Goal: Task Accomplishment & Management: Manage account settings

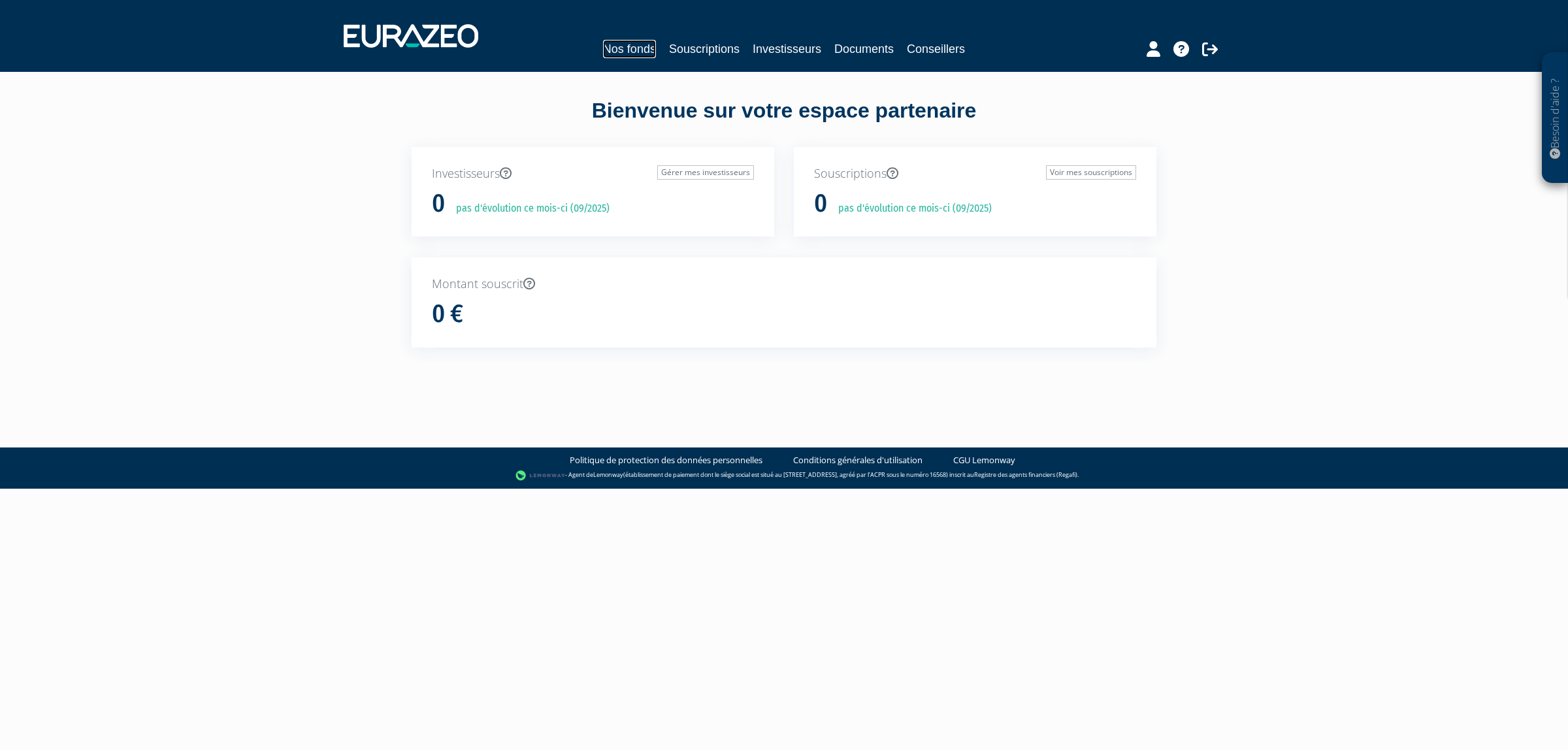
click at [607, 40] on link "Nos fonds" at bounding box center [629, 49] width 53 height 18
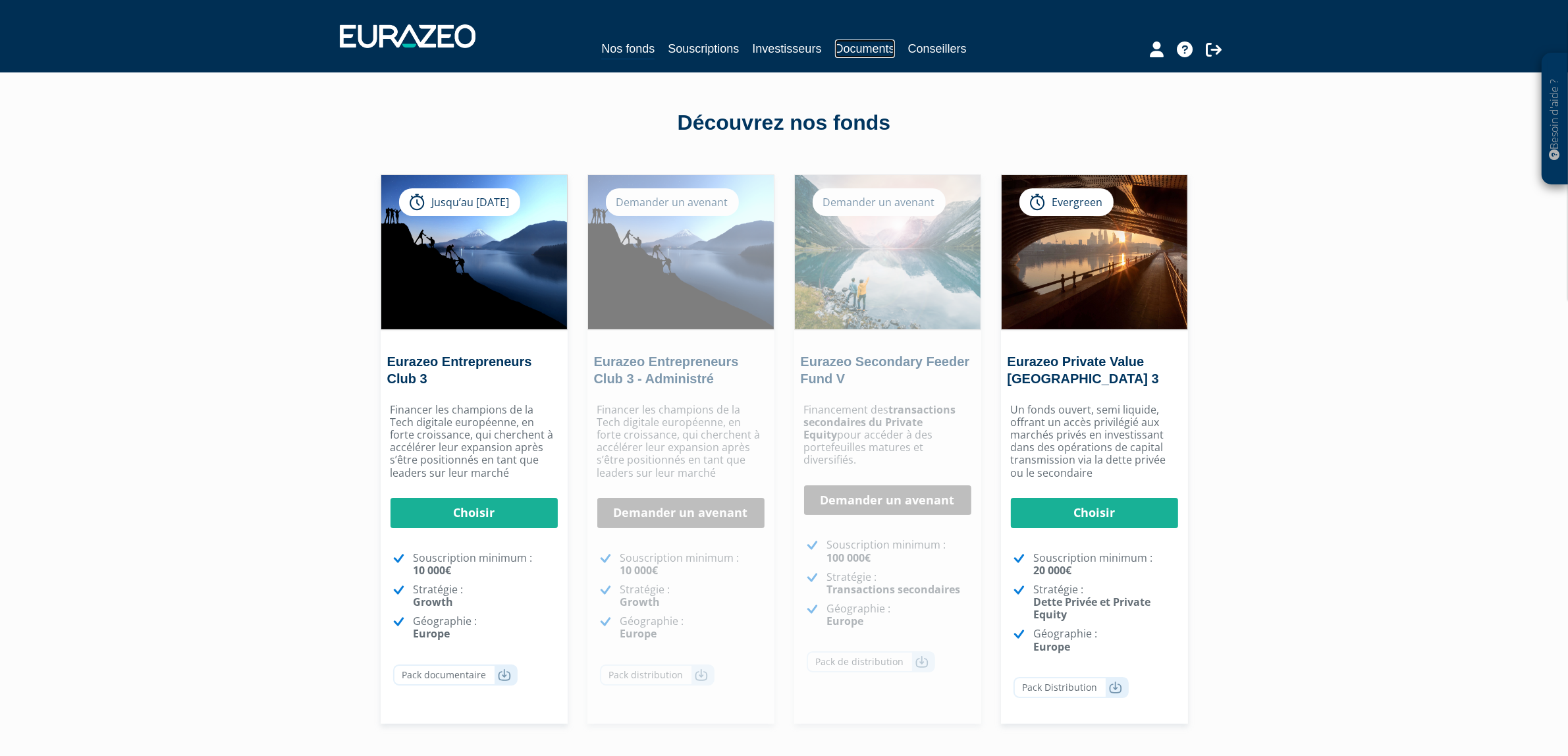
click at [869, 50] on link "Documents" at bounding box center [864, 49] width 60 height 19
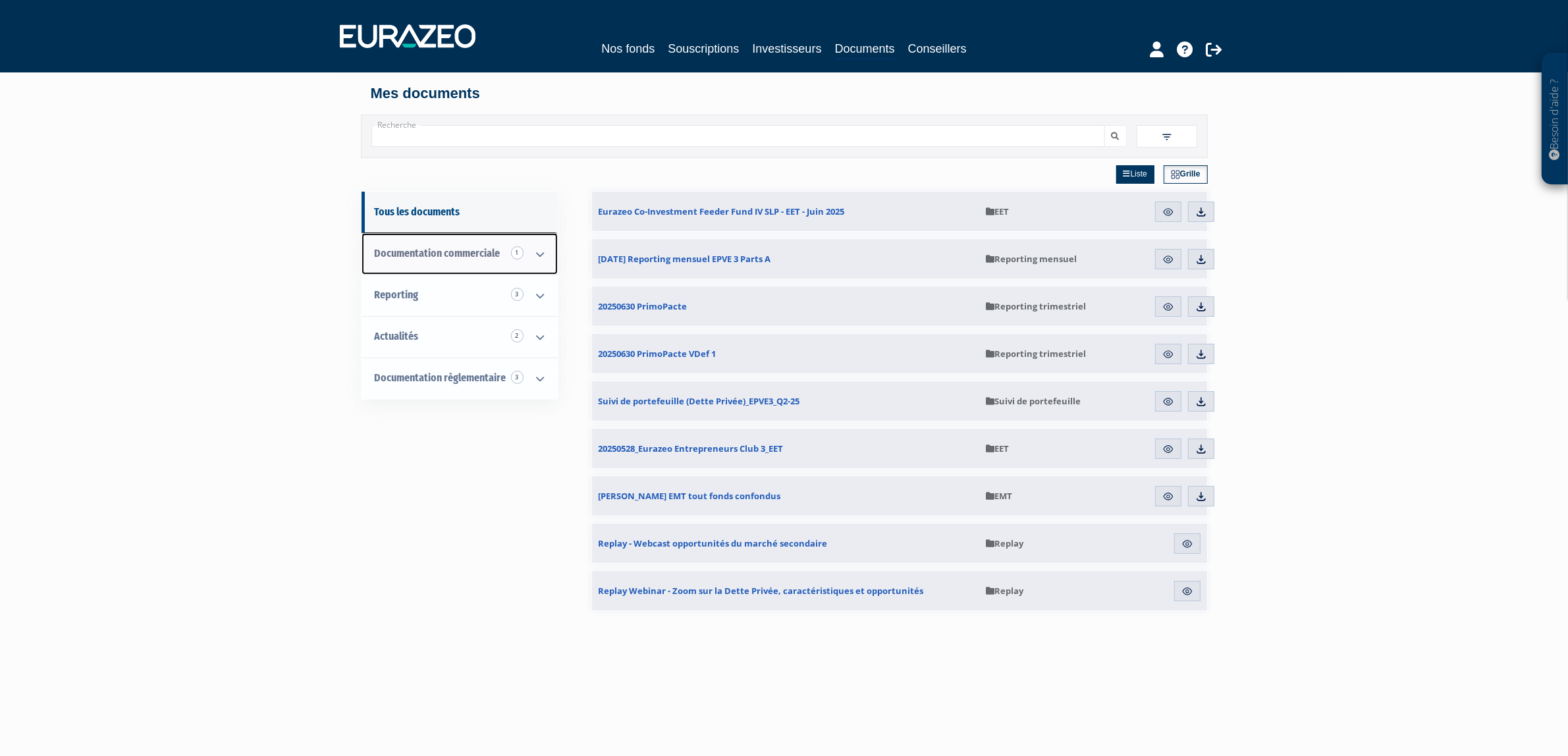
click at [533, 252] on icon at bounding box center [541, 254] width 34 height 41
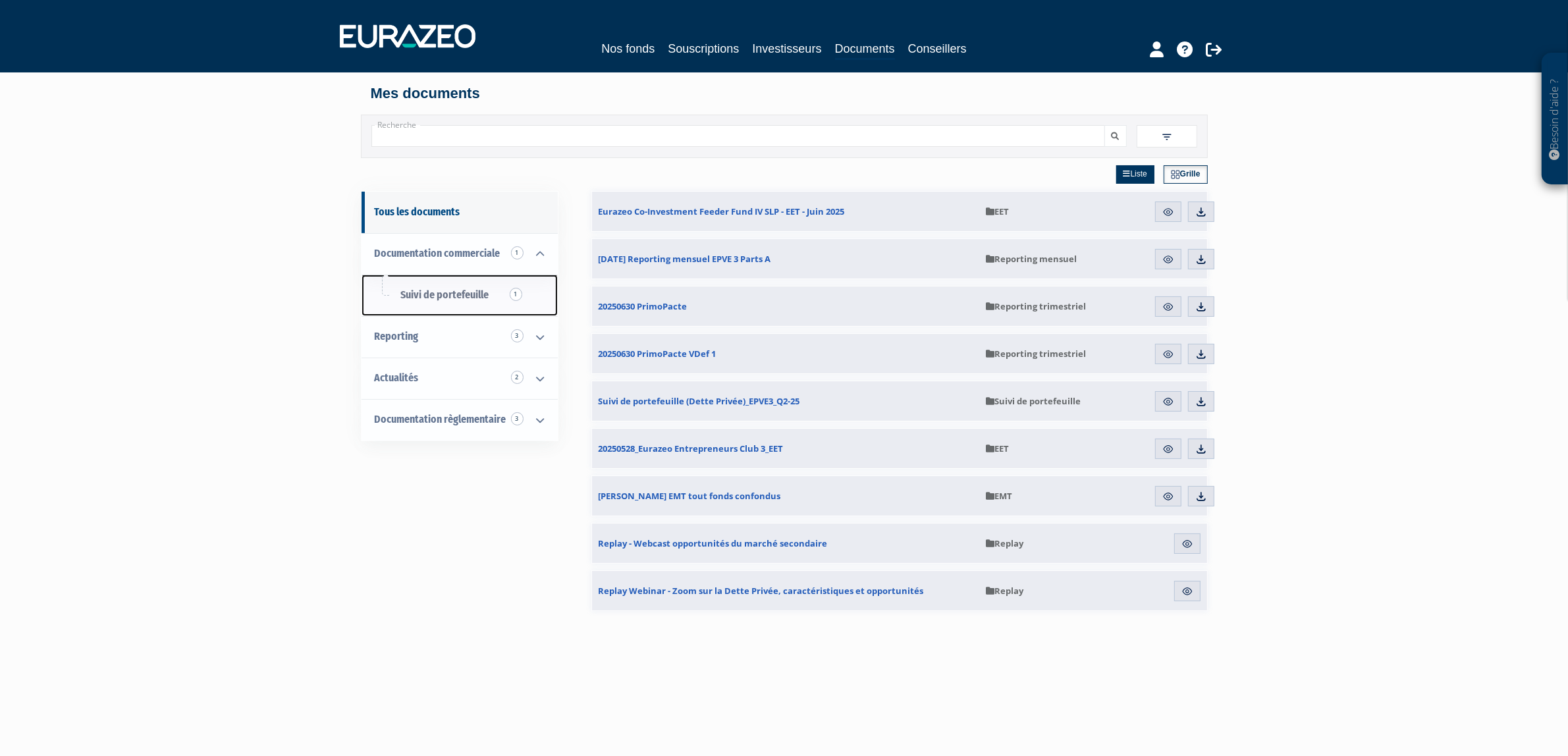
click at [455, 290] on span "Suivi de portefeuille 1" at bounding box center [445, 294] width 88 height 13
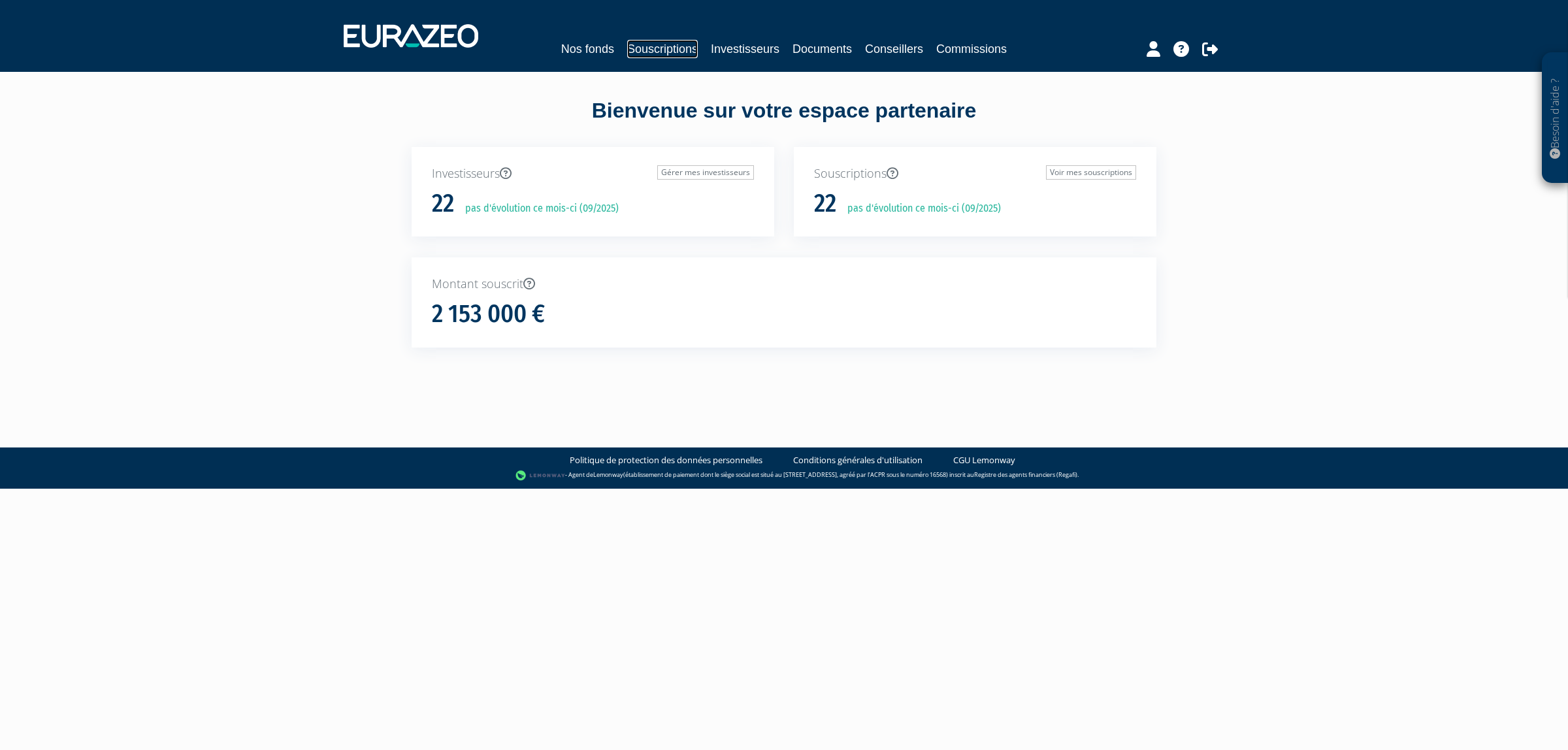
click at [671, 53] on link "Souscriptions" at bounding box center [662, 49] width 71 height 18
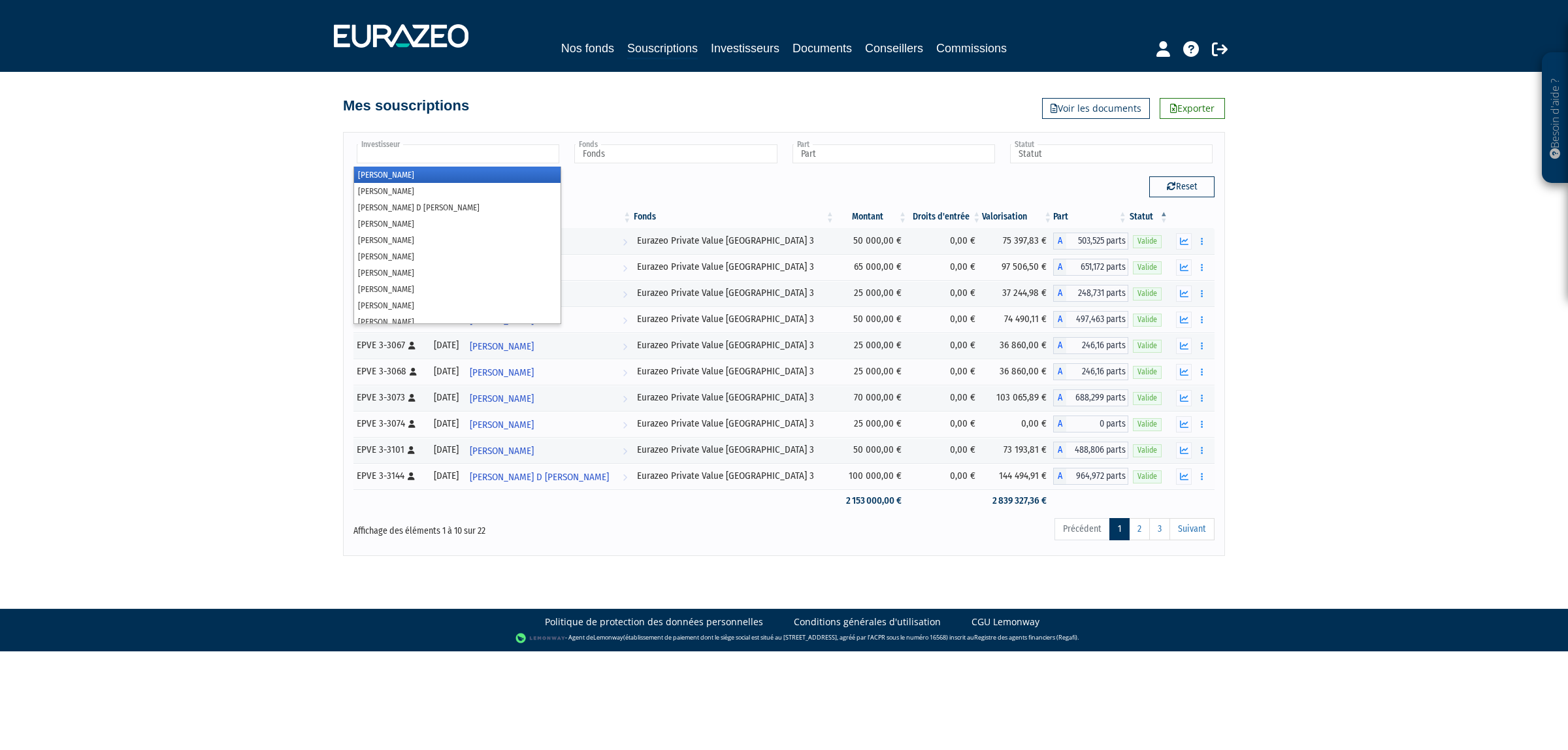
click at [527, 162] on input "text" at bounding box center [458, 154] width 203 height 19
type input "da"
click at [479, 172] on li "DA VID GHEZ" at bounding box center [458, 175] width 207 height 17
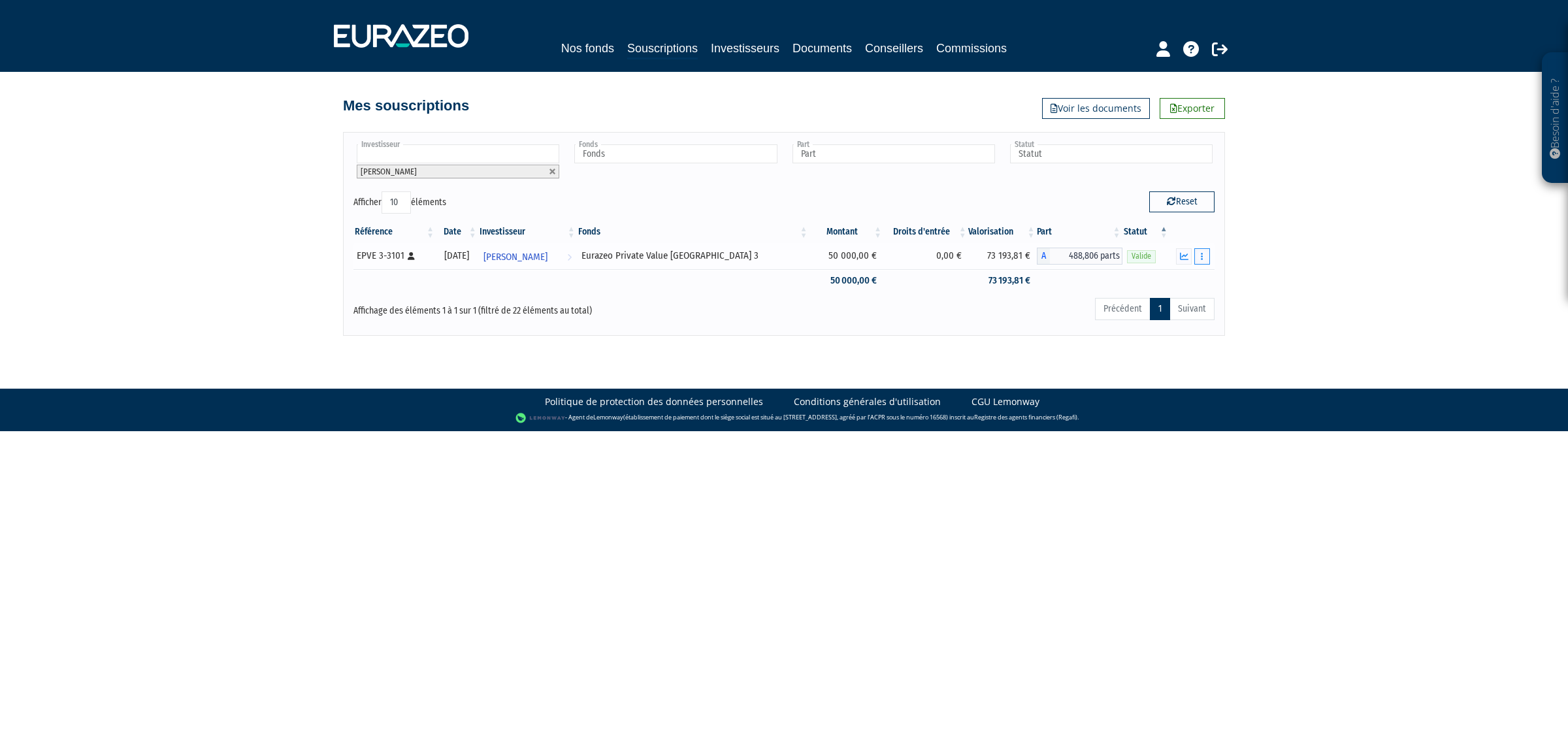
click at [1199, 260] on button "button" at bounding box center [1202, 257] width 16 height 17
click at [1184, 279] on link "Rachat libre" at bounding box center [1173, 280] width 65 height 22
click at [1209, 254] on button "button" at bounding box center [1202, 257] width 16 height 17
click at [700, 431] on html "Besoin d'aide ? × J'ai besoin d'aide Si vous avez une question à propos du fonc…" at bounding box center [784, 215] width 1568 height 431
